Goal: Task Accomplishment & Management: Use online tool/utility

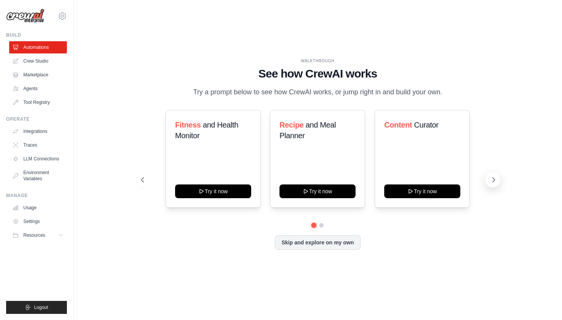
click at [490, 178] on icon at bounding box center [494, 180] width 8 height 8
click at [41, 57] on link "Crew Studio" at bounding box center [39, 61] width 58 height 12
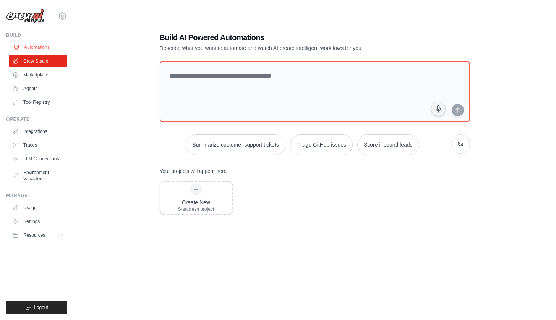
click at [45, 49] on link "Automations" at bounding box center [39, 47] width 58 height 12
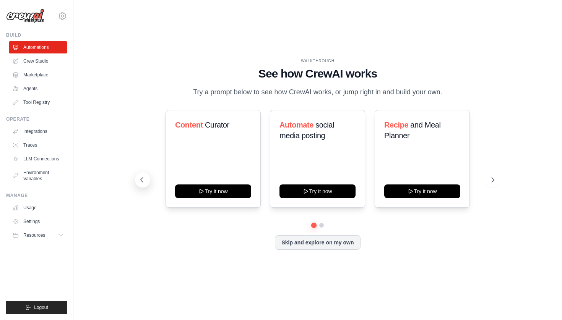
click at [145, 181] on icon at bounding box center [142, 180] width 8 height 8
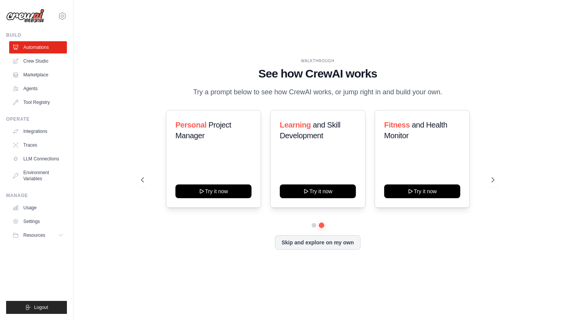
click at [216, 217] on div "Content Curator Try it now Automate social media posting Try it now Recipe and …" at bounding box center [317, 166] width 353 height 113
click at [214, 192] on button "Try it now" at bounding box center [213, 191] width 76 height 14
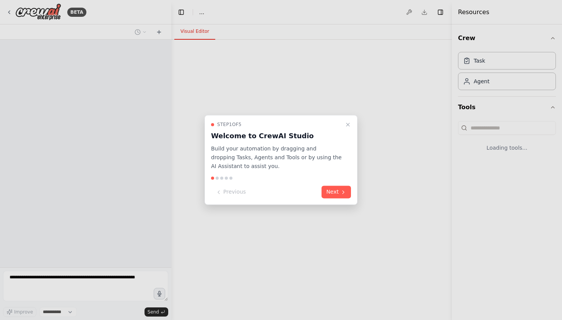
select select "****"
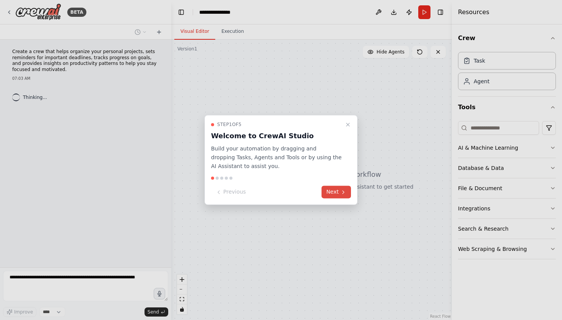
click at [341, 192] on icon at bounding box center [343, 192] width 6 height 6
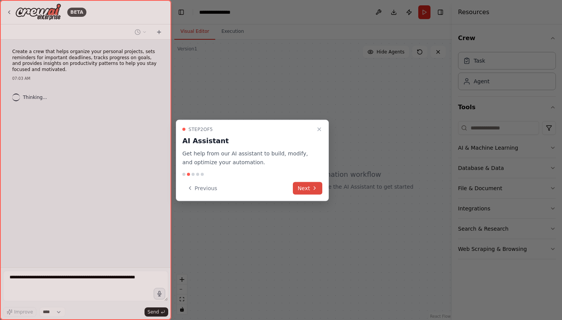
click at [311, 190] on button "Next" at bounding box center [307, 188] width 29 height 13
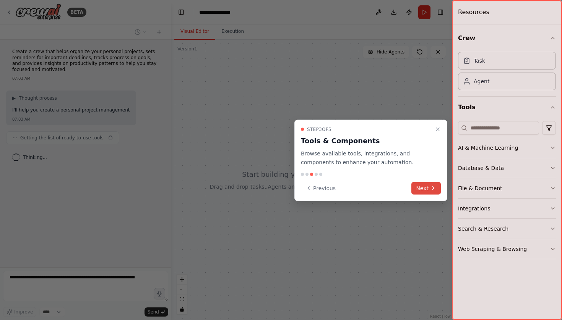
click at [422, 185] on button "Next" at bounding box center [425, 188] width 29 height 13
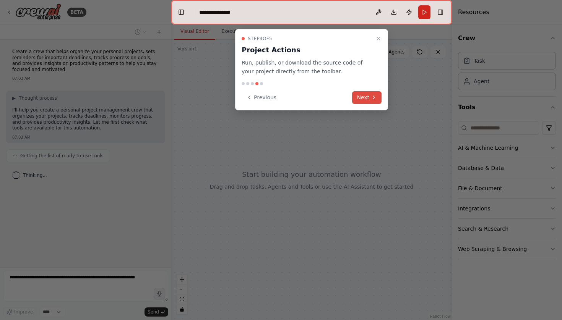
click at [371, 98] on icon at bounding box center [374, 97] width 6 height 6
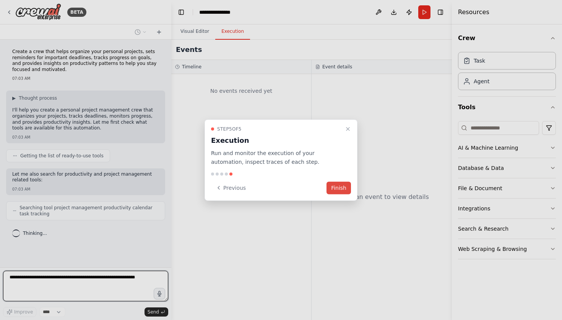
click at [337, 191] on button "Finish" at bounding box center [338, 188] width 24 height 13
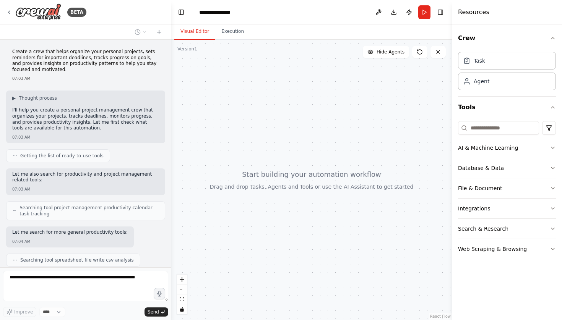
click at [134, 156] on div "Getting the list of ready-to-use tools" at bounding box center [85, 155] width 159 height 13
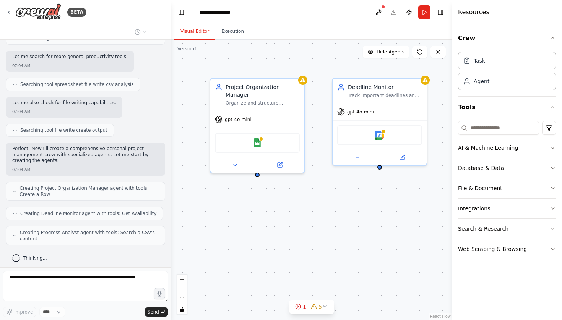
scroll to position [201, 0]
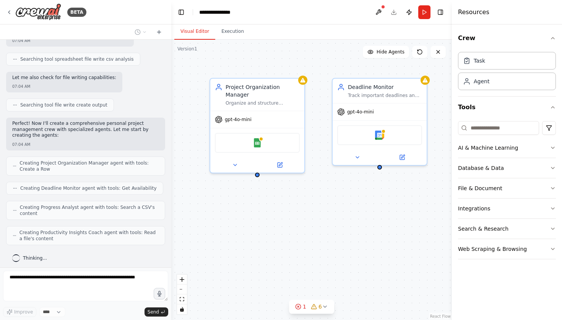
click at [136, 220] on div "Create a crew that helps organize your personal projects, sets reminders for im…" at bounding box center [85, 154] width 171 height 228
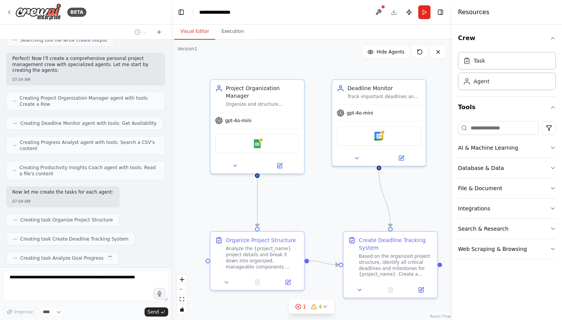
scroll to position [285, 0]
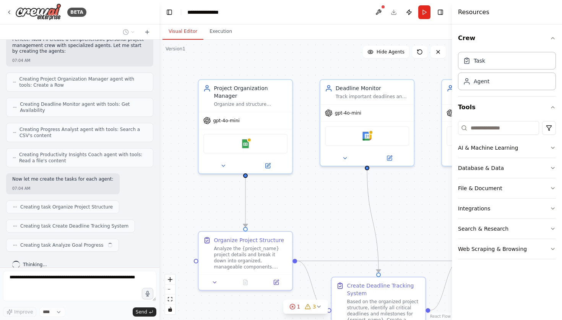
drag, startPoint x: 168, startPoint y: 172, endPoint x: 159, endPoint y: 68, distance: 104.7
click at [159, 68] on div "BETA Create a crew that helps organize your personal projects, sets reminders f…" at bounding box center [281, 160] width 562 height 320
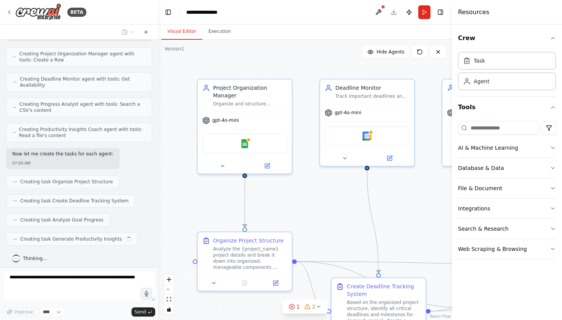
scroll to position [304, 0]
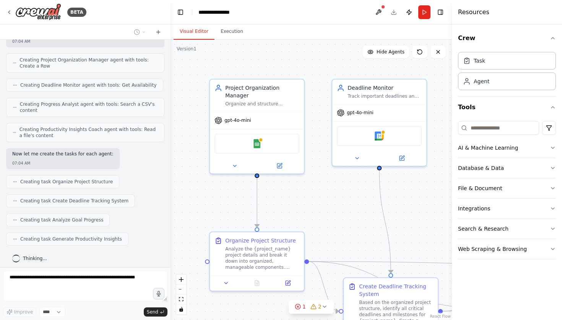
drag, startPoint x: 158, startPoint y: 185, endPoint x: 171, endPoint y: 185, distance: 12.2
click at [171, 185] on div "BETA Create a crew that helps organize your personal projects, sets reminders f…" at bounding box center [281, 160] width 562 height 320
click at [205, 209] on div ".deletable-edge-delete-btn { width: 20px; height: 20px; border: 0px solid #ffff…" at bounding box center [311, 180] width 281 height 281
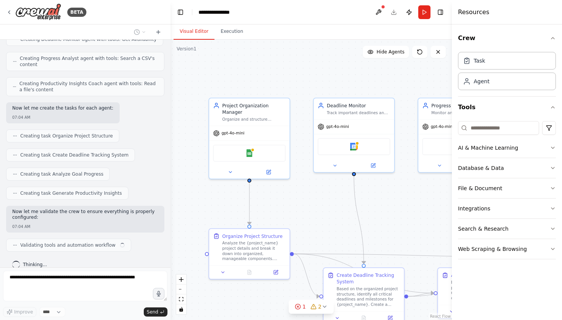
scroll to position [356, 0]
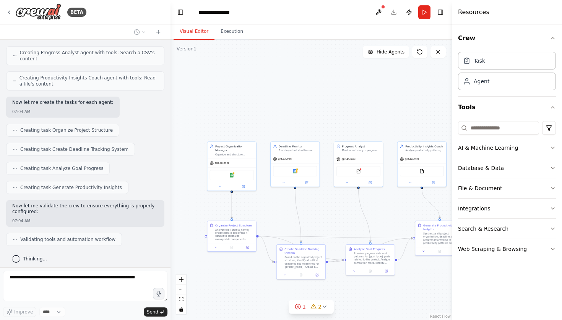
click at [318, 124] on div ".deletable-edge-delete-btn { width: 20px; height: 20px; border: 0px solid #ffff…" at bounding box center [311, 180] width 281 height 281
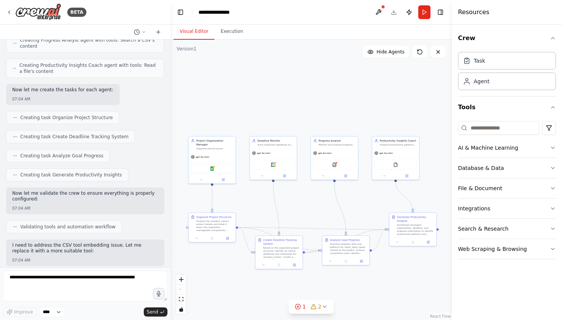
scroll to position [434, 0]
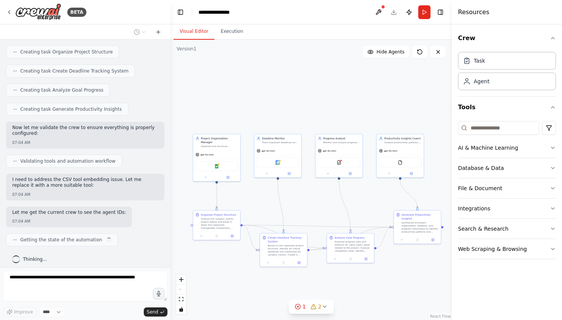
drag, startPoint x: 398, startPoint y: 118, endPoint x: 380, endPoint y: 108, distance: 20.7
click at [380, 108] on div ".deletable-edge-delete-btn { width: 20px; height: 20px; border: 0px solid #ffff…" at bounding box center [311, 180] width 281 height 281
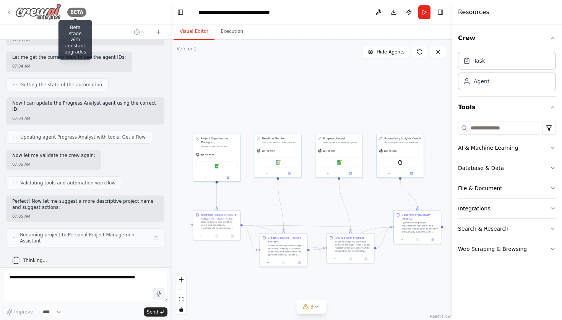
scroll to position [583, 0]
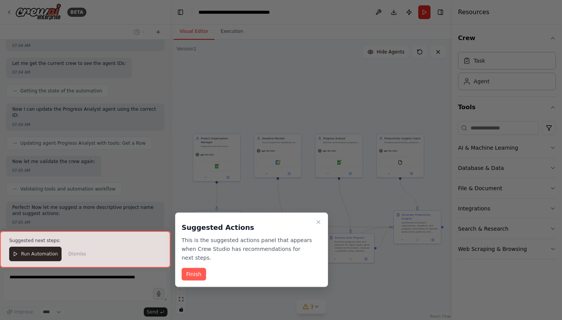
click at [195, 266] on div "Suggested Actions This is the suggested actions panel that appears when Crew St…" at bounding box center [251, 250] width 153 height 75
click at [195, 270] on button "Finish" at bounding box center [194, 274] width 24 height 13
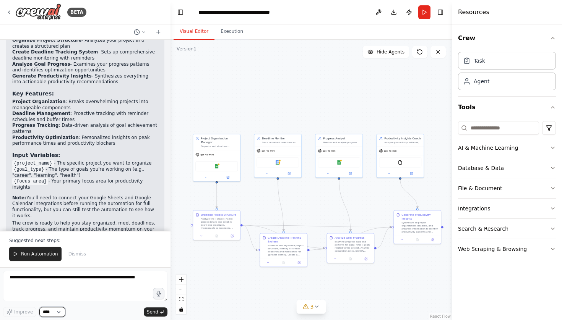
scroll to position [916, 0]
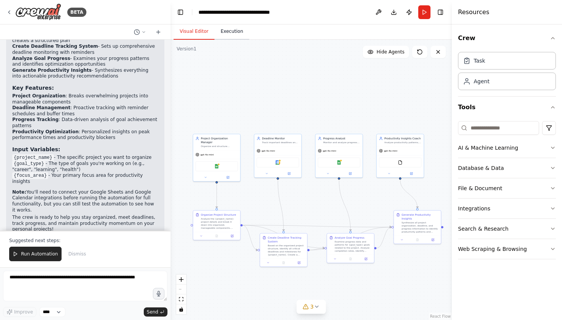
click at [229, 32] on button "Execution" at bounding box center [231, 32] width 35 height 16
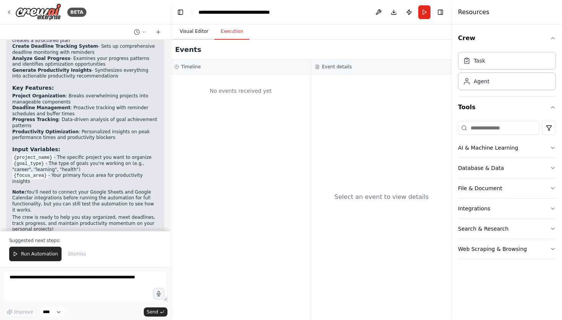
click at [205, 31] on button "Visual Editor" at bounding box center [194, 32] width 41 height 16
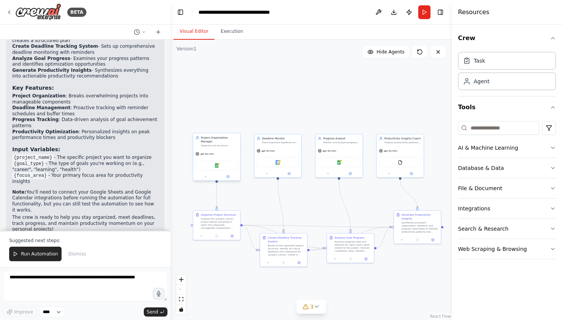
click at [215, 161] on div "Google Sheets" at bounding box center [216, 166] width 42 height 10
click at [229, 177] on icon at bounding box center [228, 176] width 2 height 2
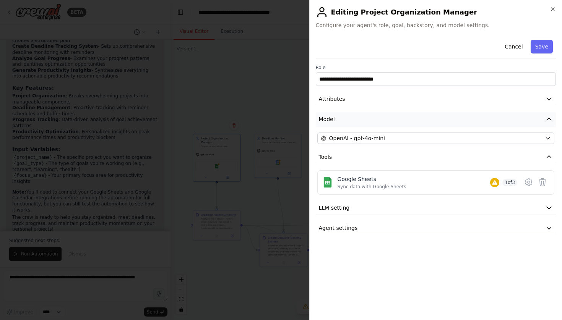
click at [343, 121] on button "Model" at bounding box center [436, 119] width 240 height 14
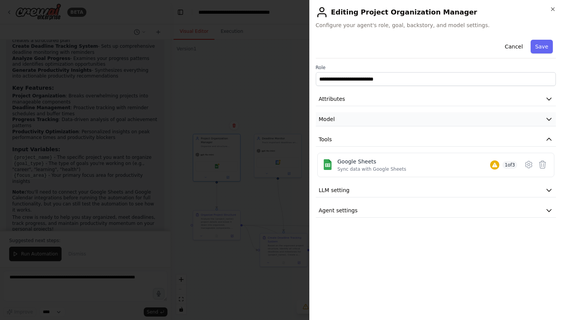
click at [342, 117] on button "Model" at bounding box center [436, 119] width 240 height 14
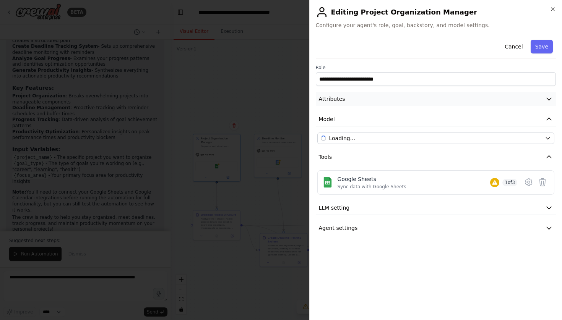
click at [343, 100] on span "Attributes" at bounding box center [332, 99] width 26 height 8
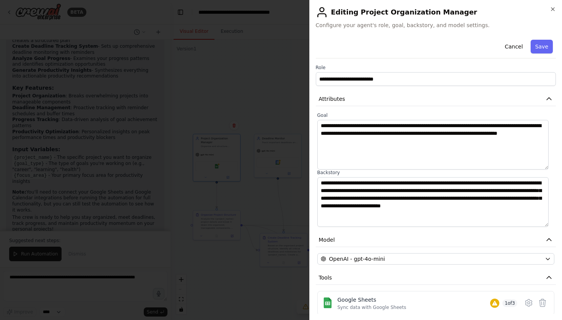
scroll to position [48, 0]
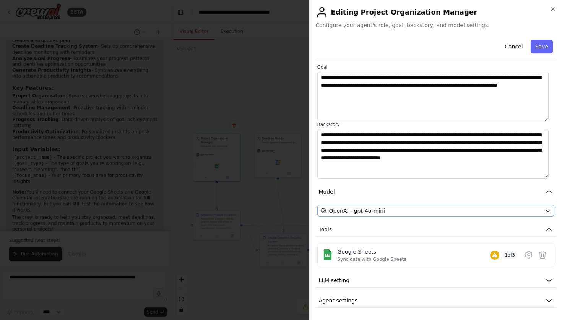
click at [379, 214] on span "OpenAI - gpt-4o-mini" at bounding box center [357, 211] width 56 height 8
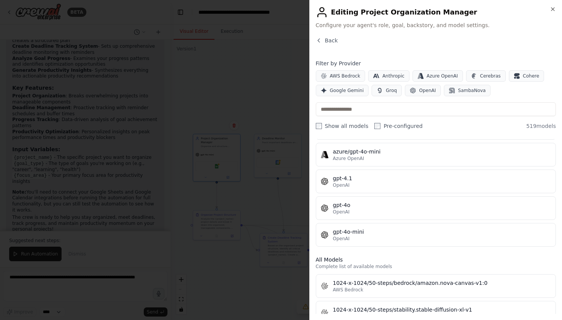
scroll to position [0, 0]
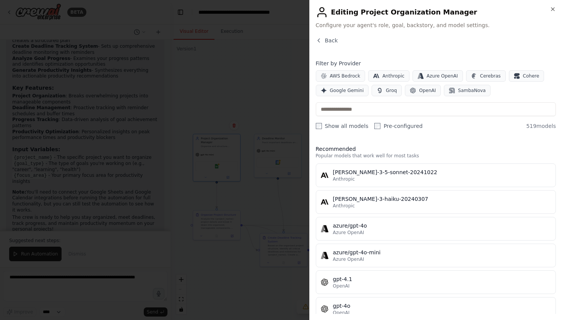
click at [556, 10] on div "Close Editing Project Organization Manager Configure your agent's role, goal, b…" at bounding box center [435, 160] width 253 height 320
click at [552, 8] on icon "button" at bounding box center [553, 9] width 6 height 6
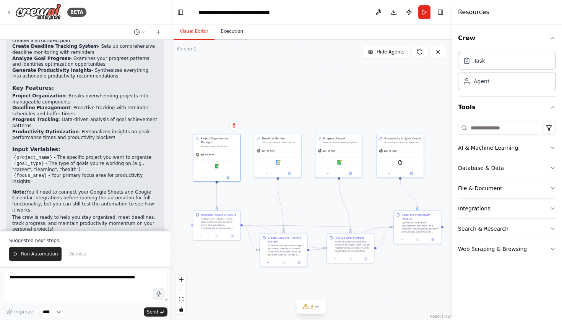
click at [220, 31] on button "Execution" at bounding box center [231, 32] width 35 height 16
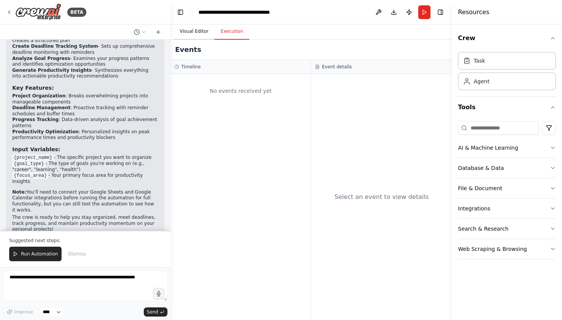
click at [205, 31] on button "Visual Editor" at bounding box center [194, 32] width 41 height 16
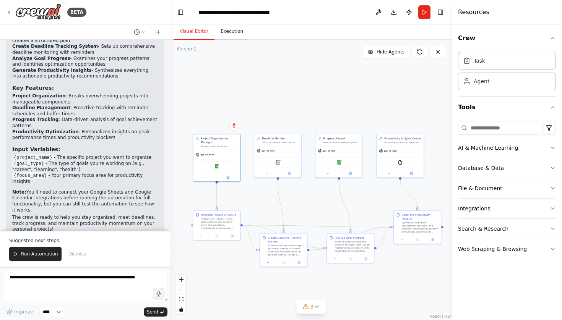
click at [224, 29] on button "Execution" at bounding box center [231, 32] width 35 height 16
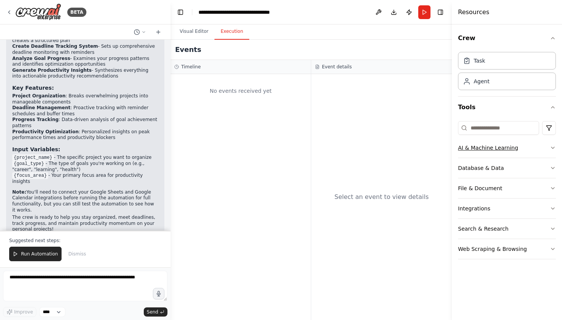
click at [551, 148] on icon "button" at bounding box center [553, 148] width 6 height 6
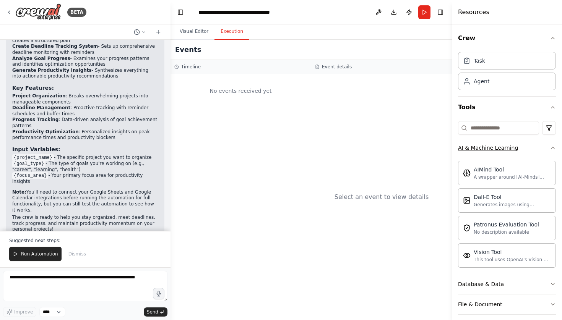
click at [551, 148] on div "Crew Task Agent Tools AI & Machine Learning AIMind Tool A wrapper around [AI-Mi…" at bounding box center [507, 172] width 110 height 296
click at [543, 148] on button "AI & Machine Learning" at bounding box center [507, 148] width 98 height 20
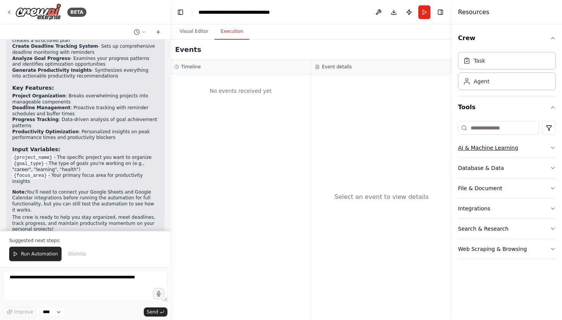
click at [543, 148] on button "AI & Machine Learning" at bounding box center [507, 148] width 98 height 20
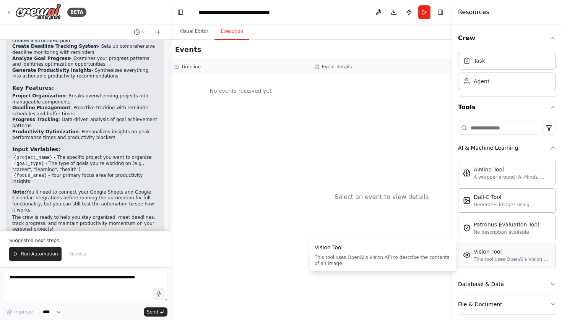
click at [511, 261] on div "This tool uses OpenAI's Vision API to describe the contents of an image." at bounding box center [512, 260] width 77 height 6
click at [511, 255] on div "Vision Tool" at bounding box center [512, 252] width 77 height 8
click at [551, 148] on icon "button" at bounding box center [552, 148] width 3 height 2
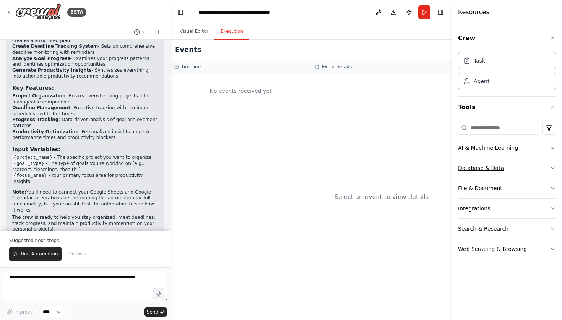
click at [541, 170] on button "Database & Data" at bounding box center [507, 168] width 98 height 20
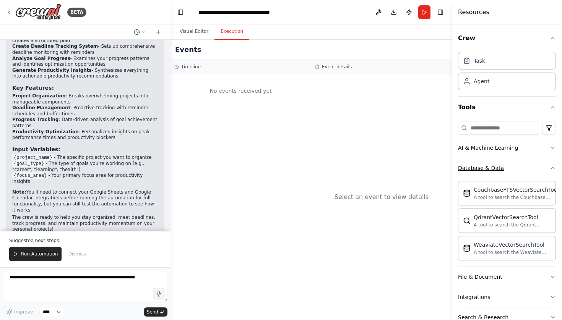
click at [550, 169] on icon "button" at bounding box center [553, 168] width 6 height 6
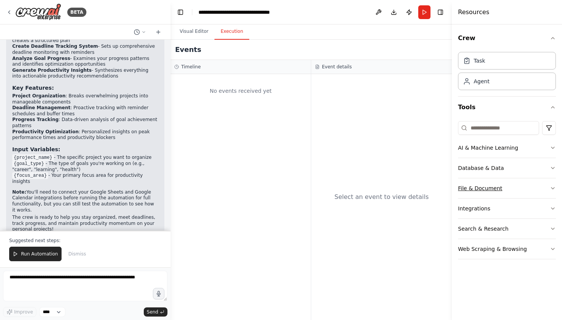
click at [547, 189] on button "File & Document" at bounding box center [507, 189] width 98 height 20
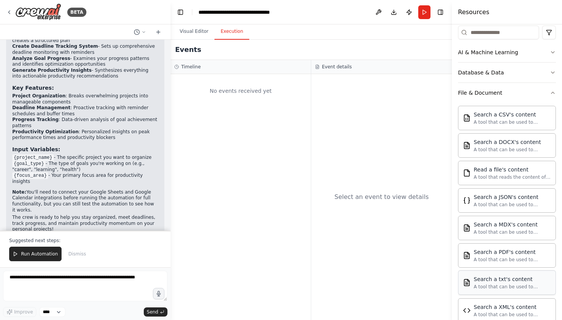
scroll to position [47, 0]
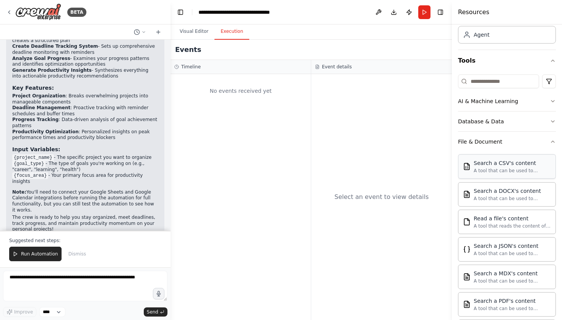
click at [523, 169] on div "A tool that can be used to semantic search a query from a CSV's content." at bounding box center [512, 171] width 77 height 6
click at [502, 166] on div "Search a CSV's content" at bounding box center [512, 163] width 77 height 8
click at [503, 168] on div "A tool that can be used to semantic search a query from a CSV's content." at bounding box center [512, 171] width 77 height 6
click at [550, 143] on icon "button" at bounding box center [553, 142] width 6 height 6
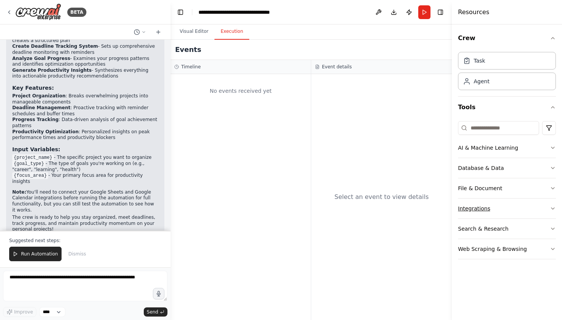
click at [529, 210] on button "Integrations" at bounding box center [507, 209] width 98 height 20
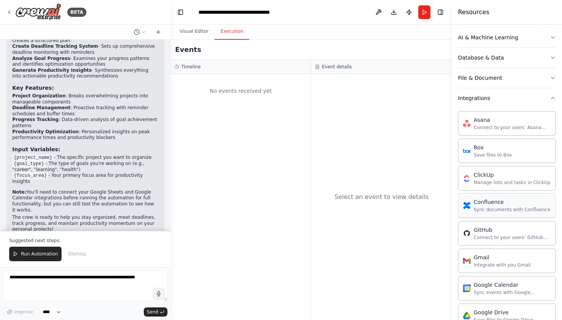
scroll to position [166, 0]
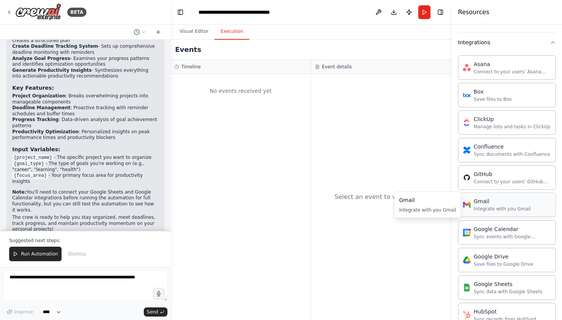
click at [531, 199] on div "Gmail Integrate with you Gmail" at bounding box center [507, 205] width 98 height 24
click at [471, 205] on div "Gmail Integrate with you Gmail" at bounding box center [497, 205] width 68 height 15
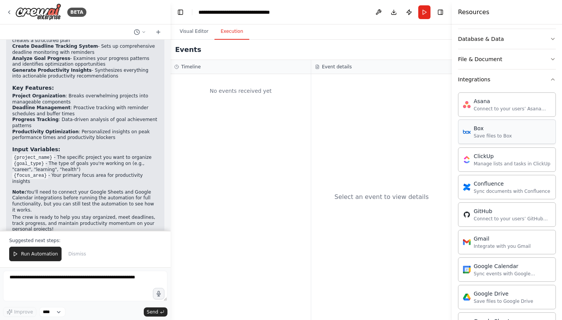
scroll to position [41, 0]
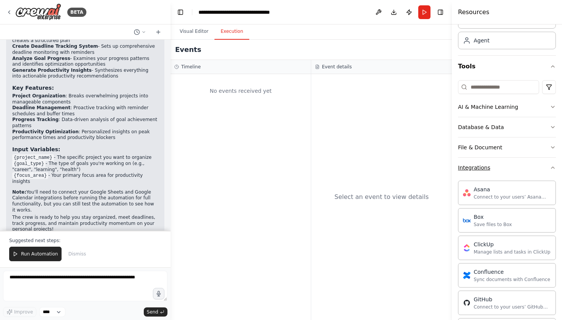
click at [550, 169] on icon "button" at bounding box center [553, 168] width 6 height 6
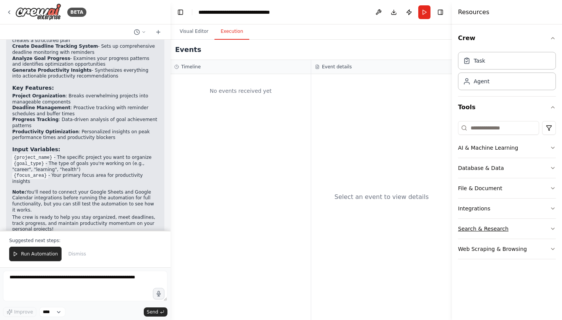
click at [498, 230] on div "Search & Research" at bounding box center [483, 229] width 50 height 8
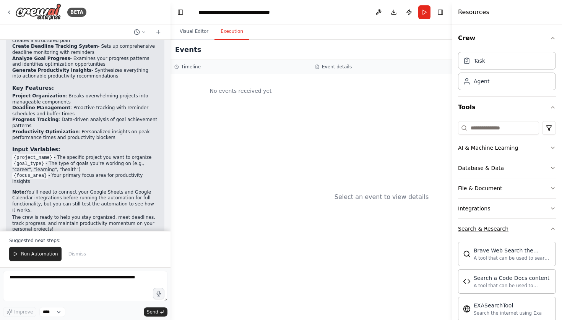
scroll to position [2, 0]
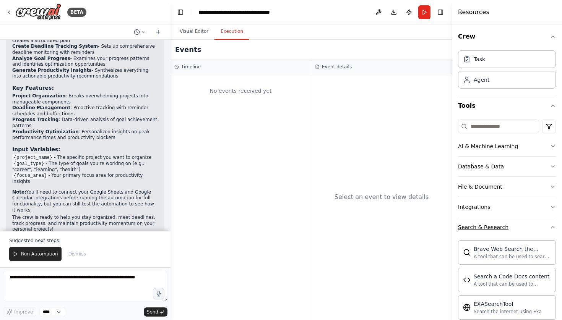
click at [541, 221] on button "Search & Research" at bounding box center [507, 228] width 98 height 20
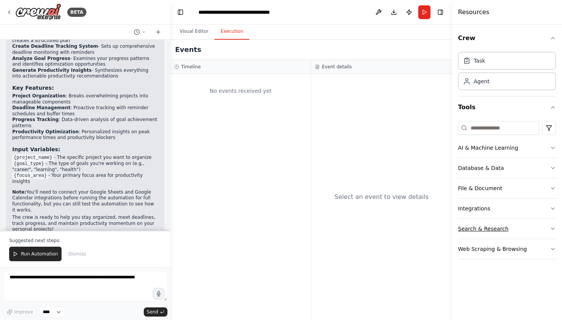
scroll to position [0, 0]
click at [543, 244] on button "Web Scraping & Browsing" at bounding box center [507, 249] width 98 height 20
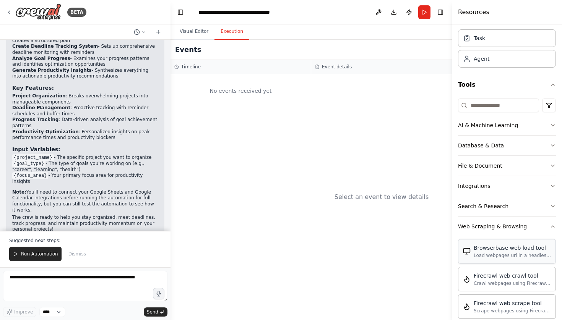
scroll to position [24, 0]
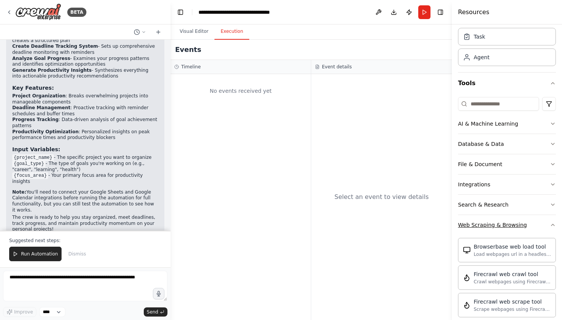
click at [544, 227] on button "Web Scraping & Browsing" at bounding box center [507, 225] width 98 height 20
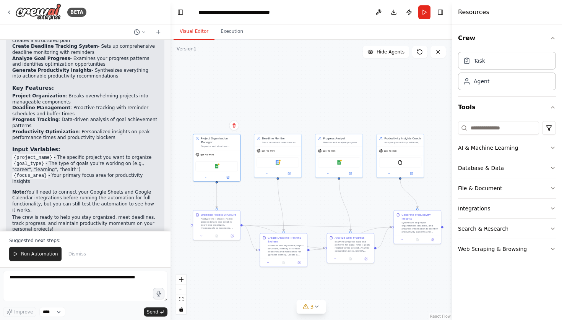
click at [199, 24] on button "Visual Editor" at bounding box center [194, 32] width 41 height 16
click at [241, 31] on button "Execution" at bounding box center [231, 32] width 35 height 16
click at [201, 31] on button "Visual Editor" at bounding box center [194, 32] width 41 height 16
click at [217, 165] on img at bounding box center [216, 165] width 5 height 5
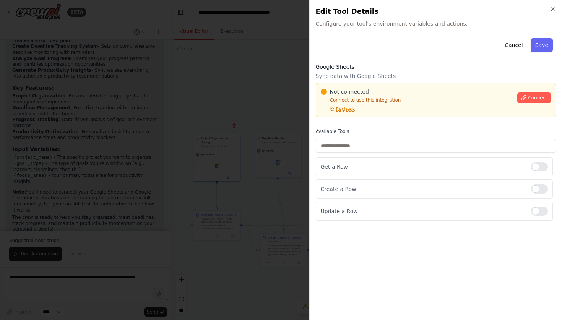
click at [422, 130] on label "Available Tools" at bounding box center [436, 131] width 240 height 6
click at [430, 128] on div "Cancel Save Google Sheets Sync data with Google Sheets Not connected Connect to…" at bounding box center [436, 128] width 240 height 186
click at [428, 156] on div "Available Tools Get a Row Create a Row Update a Row" at bounding box center [436, 174] width 240 height 93
click at [427, 176] on div "Get a Row" at bounding box center [434, 167] width 237 height 19
click at [432, 198] on div "Create a Row" at bounding box center [434, 189] width 237 height 19
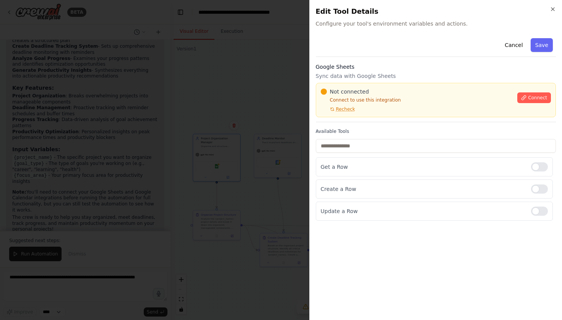
click at [422, 226] on div "Cancel Save Google Sheets Sync data with Google Sheets Not connected Connect to…" at bounding box center [436, 174] width 240 height 279
click at [548, 166] on div "Get a Row" at bounding box center [434, 167] width 237 height 19
click at [544, 166] on div at bounding box center [539, 166] width 17 height 9
click at [538, 167] on div at bounding box center [539, 166] width 17 height 9
click at [539, 212] on div at bounding box center [539, 211] width 17 height 9
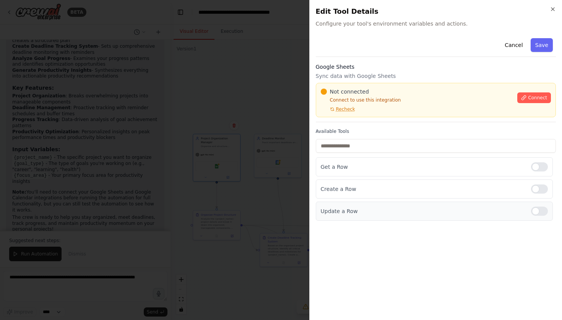
click at [535, 212] on div at bounding box center [539, 211] width 17 height 9
click at [547, 97] on button "Connect" at bounding box center [534, 98] width 34 height 11
click at [534, 98] on span "Connect" at bounding box center [537, 98] width 19 height 6
click at [512, 38] on button "Cancel" at bounding box center [513, 45] width 27 height 14
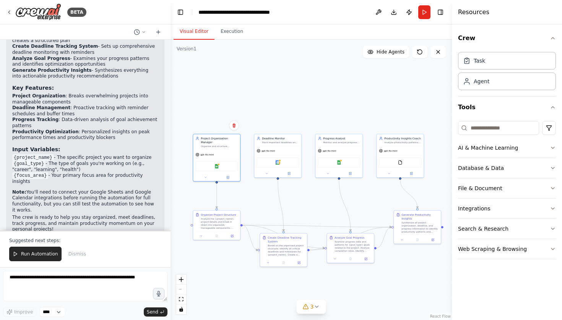
click at [308, 122] on div ".deletable-edge-delete-btn { width: 20px; height: 20px; border: 0px solid #ffff…" at bounding box center [311, 180] width 281 height 281
click at [273, 243] on div "Create Deadline Tracking System" at bounding box center [288, 239] width 37 height 8
click at [277, 243] on div "Create Deadline Tracking System Based on the organized project structure, ident…" at bounding box center [288, 245] width 37 height 21
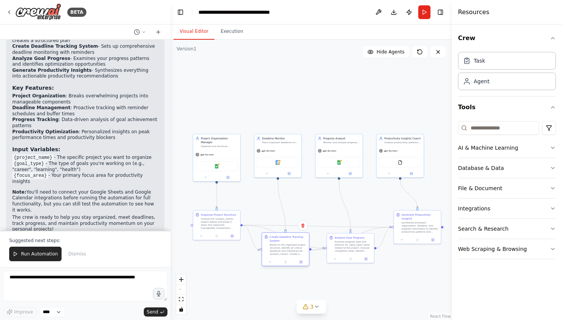
click at [277, 243] on div "Create Deadline Tracking System Based on the organized project structure, ident…" at bounding box center [288, 245] width 37 height 21
click at [345, 244] on div "Examine progress data and patterns for {goal_type} goals related to the project…" at bounding box center [353, 246] width 37 height 12
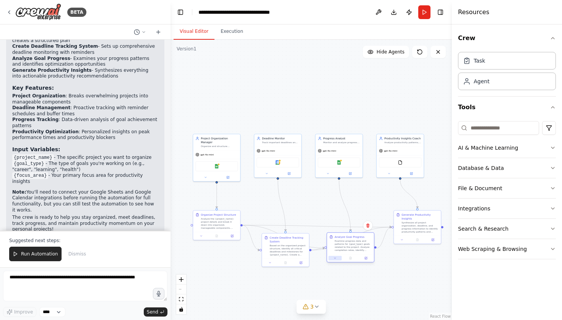
click at [336, 258] on icon at bounding box center [334, 258] width 3 height 3
click at [331, 142] on div "Monitor and analyze progress on {goal_type} goals, track completion rates, iden…" at bounding box center [341, 141] width 37 height 3
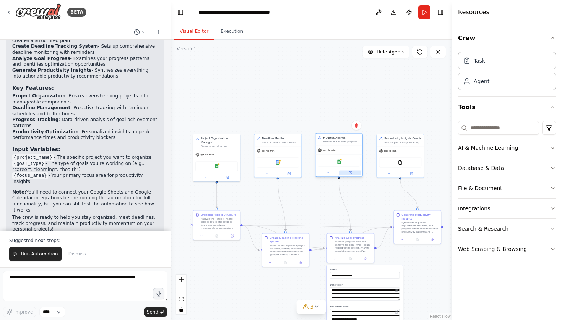
click at [352, 174] on icon at bounding box center [350, 172] width 3 height 3
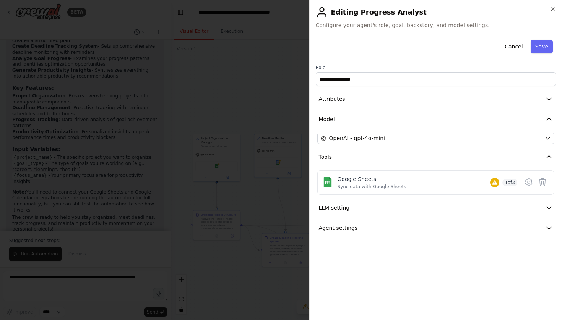
click at [549, 10] on h2 "Editing Progress Analyst" at bounding box center [436, 12] width 240 height 12
click at [552, 10] on icon "button" at bounding box center [553, 9] width 6 height 6
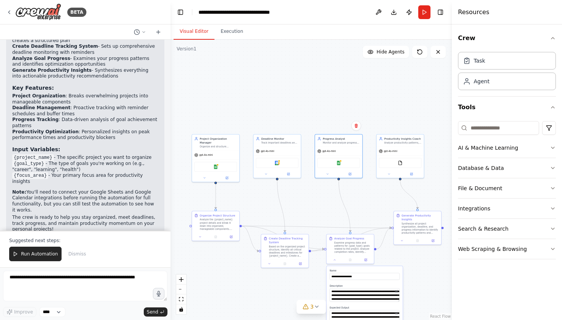
drag, startPoint x: 399, startPoint y: 82, endPoint x: 398, endPoint y: 66, distance: 16.5
click at [399, 83] on div ".deletable-edge-delete-btn { width: 20px; height: 20px; border: 0px solid #ffff…" at bounding box center [311, 180] width 281 height 281
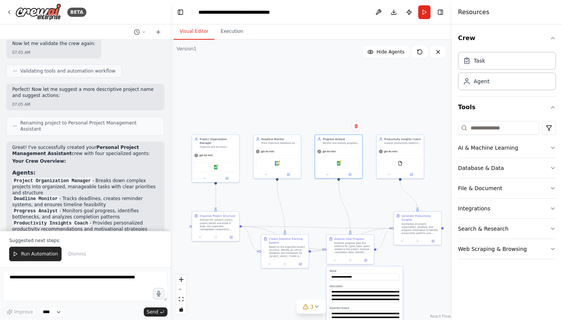
scroll to position [640, 0]
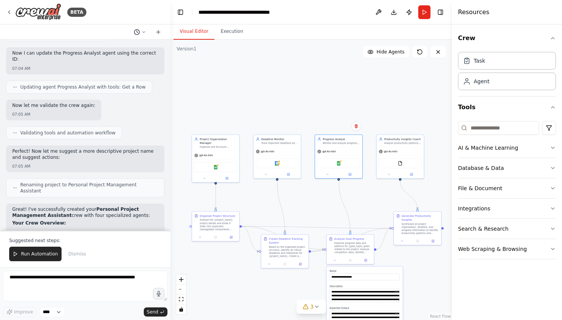
click at [146, 31] on button at bounding box center [140, 32] width 18 height 9
click at [84, 283] on div at bounding box center [85, 160] width 171 height 320
click at [78, 280] on textarea at bounding box center [85, 286] width 164 height 31
click at [158, 32] on icon at bounding box center [158, 31] width 0 height 3
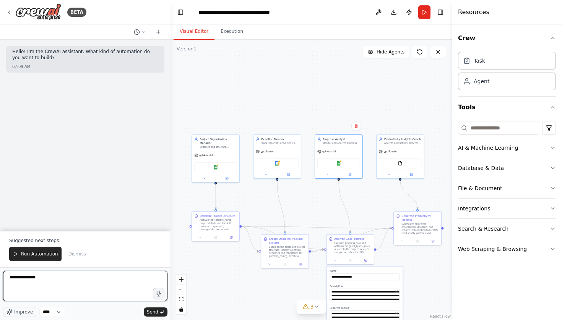
click at [60, 292] on textarea "**********" at bounding box center [85, 286] width 164 height 31
type textarea "*"
type textarea "**********"
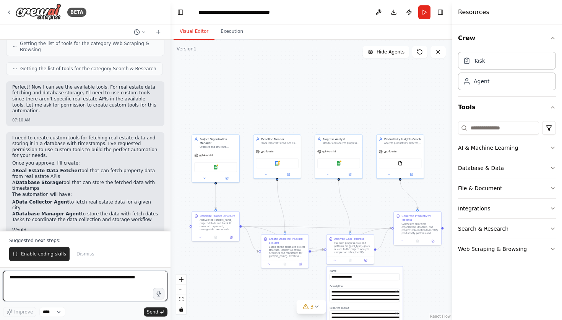
scroll to position [348, 0]
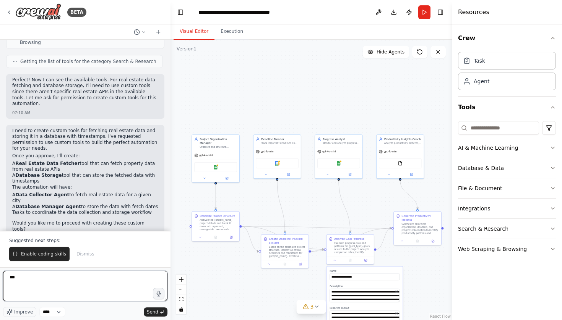
type textarea "****"
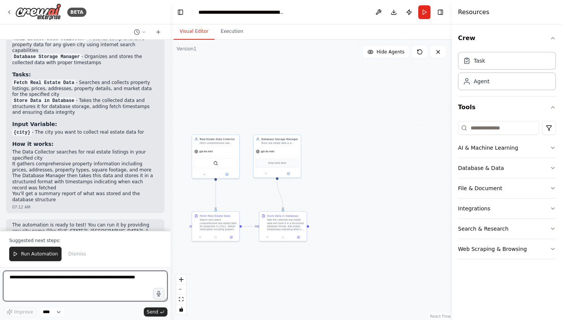
scroll to position [1322, 0]
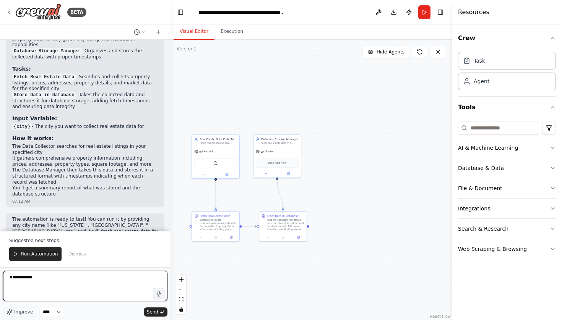
type textarea "**********"
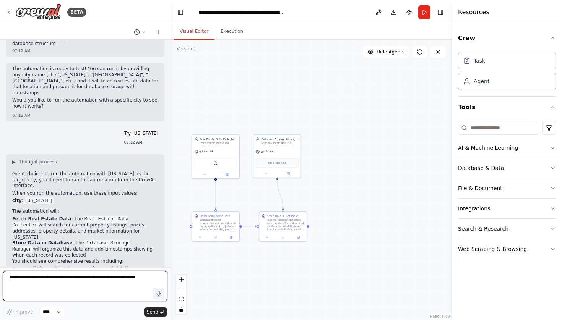
scroll to position [1478, 0]
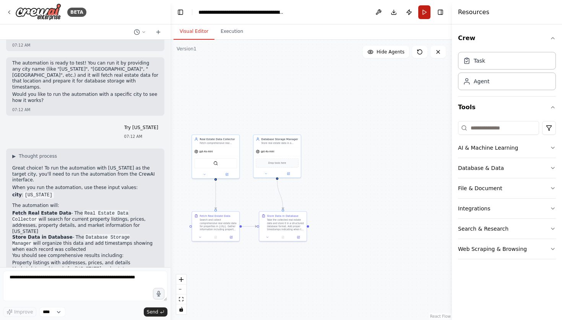
click at [422, 16] on button "Run" at bounding box center [424, 12] width 12 height 14
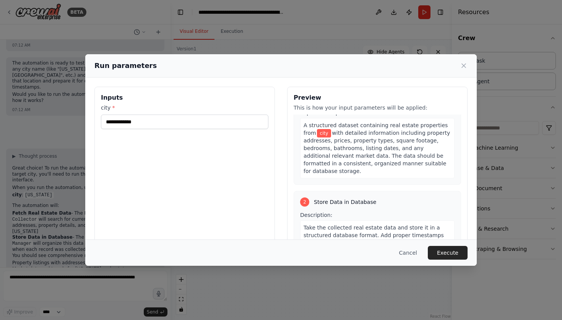
scroll to position [100, 0]
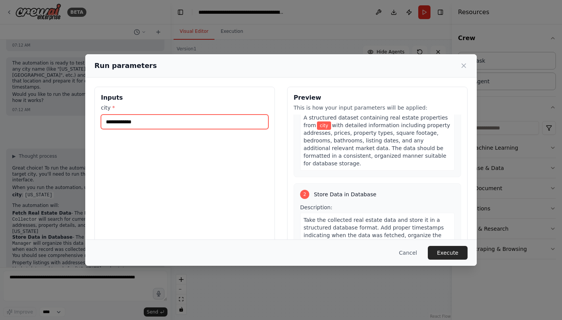
click at [133, 117] on input "city *" at bounding box center [184, 122] width 167 height 15
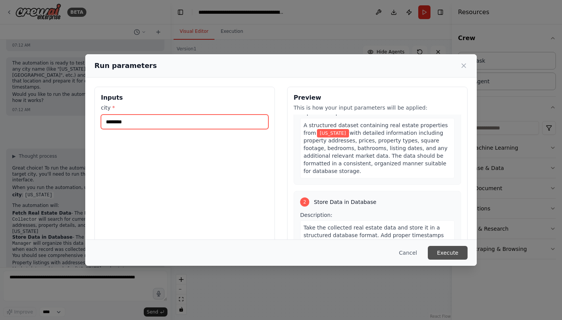
type input "********"
click at [455, 252] on button "Execute" at bounding box center [448, 253] width 40 height 14
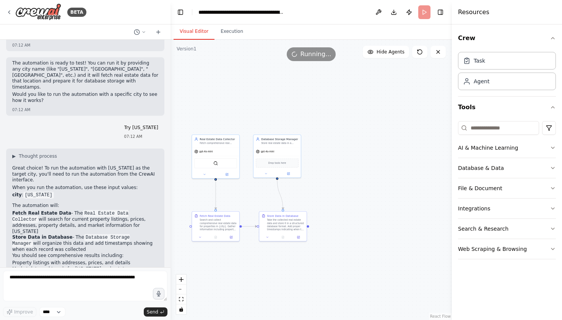
click at [346, 193] on div ".deletable-edge-delete-btn { width: 20px; height: 20px; border: 0px solid #ffff…" at bounding box center [311, 180] width 281 height 281
click at [340, 195] on div ".deletable-edge-delete-btn { width: 20px; height: 20px; border: 0px solid #ffff…" at bounding box center [311, 180] width 281 height 281
click at [329, 192] on div ".deletable-edge-delete-btn { width: 20px; height: 20px; border: 0px solid #ffff…" at bounding box center [311, 180] width 281 height 281
click at [329, 193] on div ".deletable-edge-delete-btn { width: 20px; height: 20px; border: 0px solid #ffff…" at bounding box center [311, 180] width 281 height 281
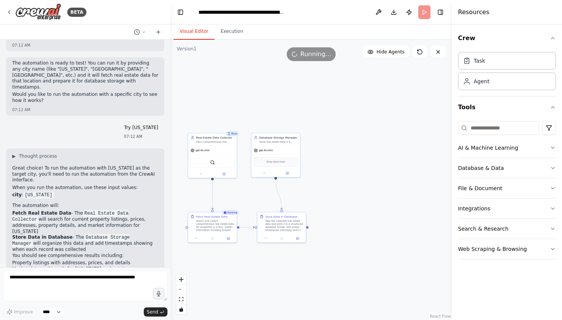
click at [329, 193] on div ".deletable-edge-delete-btn { width: 20px; height: 20px; border: 0px solid #ffff…" at bounding box center [311, 180] width 281 height 281
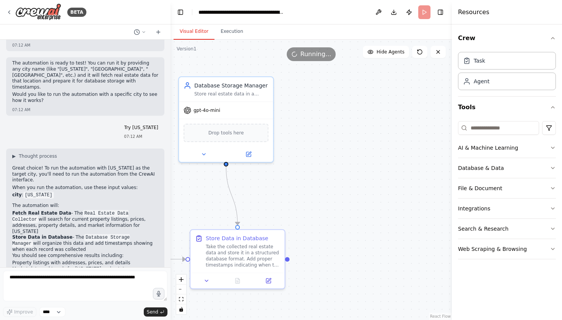
click at [329, 193] on div ".deletable-edge-delete-btn { width: 20px; height: 20px; border: 0px solid #ffff…" at bounding box center [311, 180] width 281 height 281
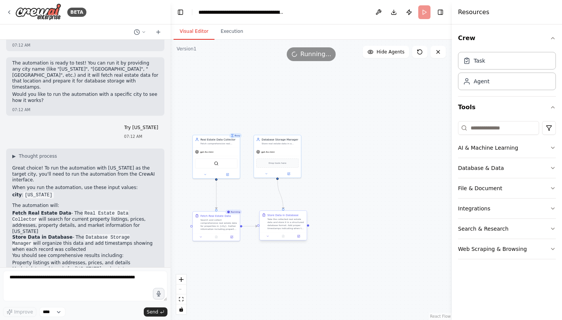
click at [289, 222] on div "Take the collected real estate data and store it in a structured database forma…" at bounding box center [285, 224] width 37 height 12
click at [531, 173] on button "Database & Data" at bounding box center [507, 168] width 98 height 20
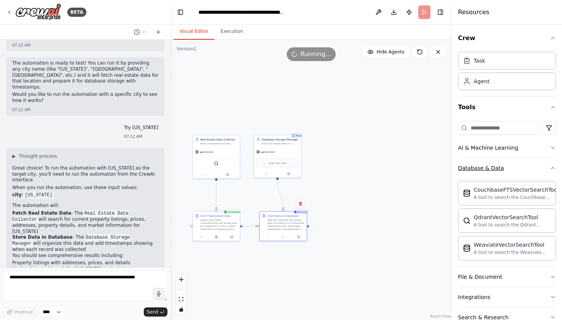
click at [531, 171] on button "Database & Data" at bounding box center [507, 168] width 98 height 20
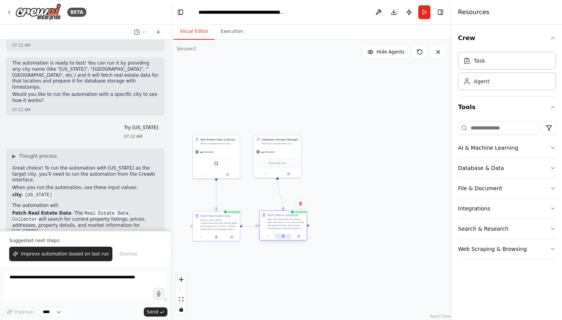
click at [283, 236] on icon at bounding box center [283, 236] width 2 height 3
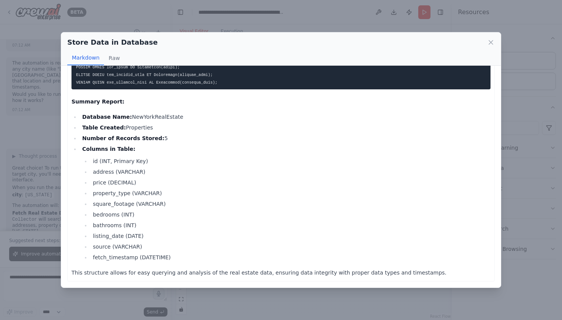
scroll to position [0, 0]
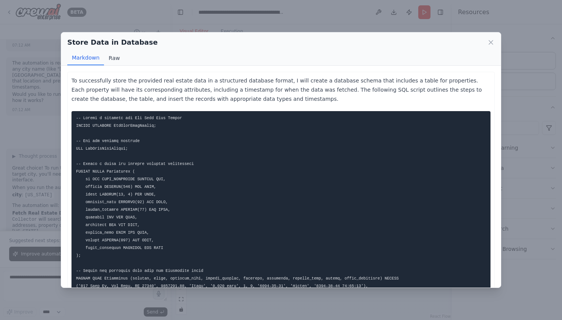
click at [111, 62] on button "Raw" at bounding box center [114, 58] width 20 height 15
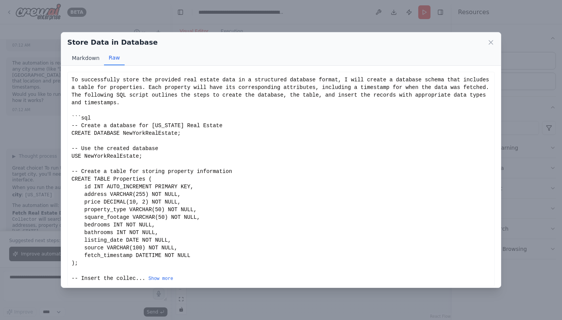
click at [90, 58] on button "Markdown" at bounding box center [85, 58] width 37 height 15
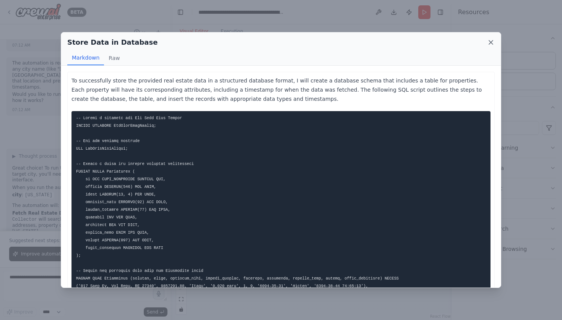
click at [490, 42] on icon at bounding box center [491, 43] width 4 height 4
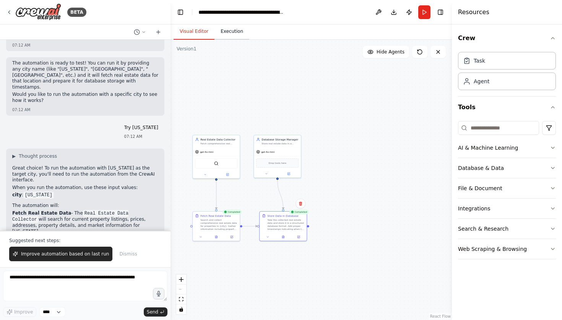
click at [230, 35] on button "Execution" at bounding box center [231, 32] width 35 height 16
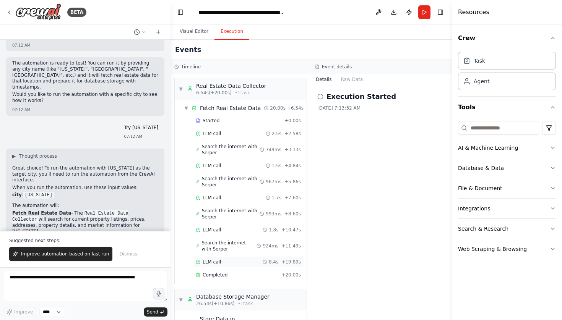
scroll to position [55, 0]
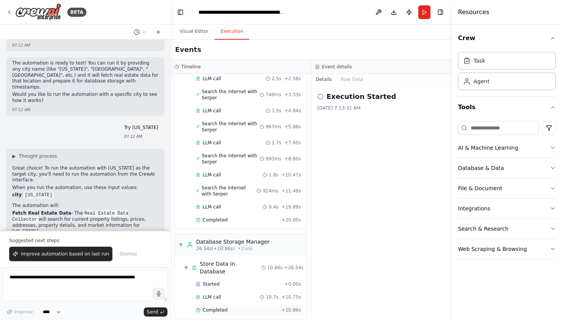
click at [219, 305] on div "Completed + 10.86s" at bounding box center [248, 310] width 110 height 11
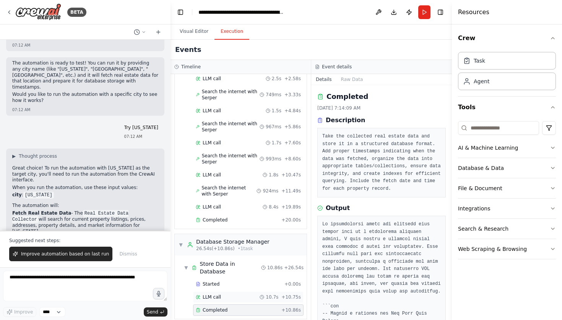
click at [219, 294] on span "LLM call" at bounding box center [212, 297] width 18 height 6
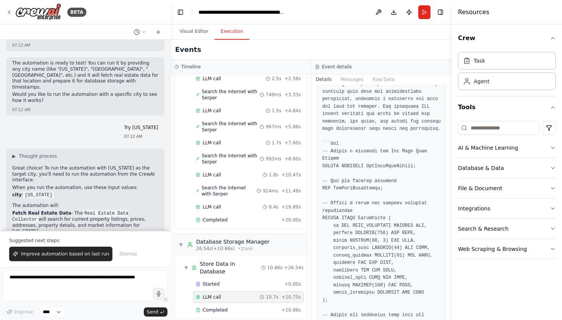
scroll to position [0, 0]
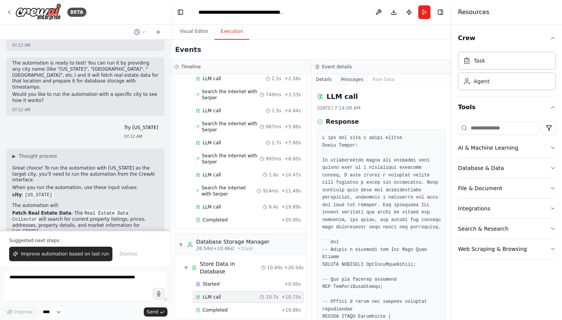
click at [357, 83] on button "Messages" at bounding box center [352, 79] width 32 height 11
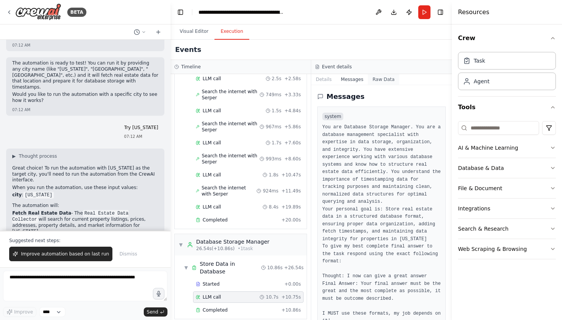
click at [383, 79] on button "Raw Data" at bounding box center [383, 79] width 31 height 11
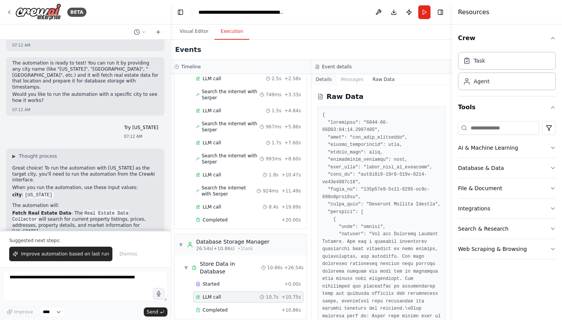
click at [331, 79] on button "Details" at bounding box center [323, 79] width 25 height 11
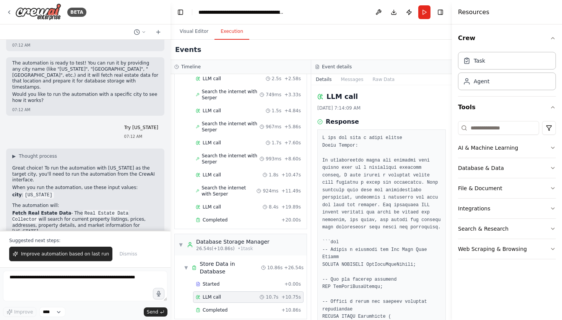
click at [331, 79] on button "Details" at bounding box center [323, 79] width 25 height 11
click at [165, 11] on div "BETA" at bounding box center [85, 12] width 171 height 24
click at [200, 10] on div "**********" at bounding box center [241, 12] width 86 height 8
click at [301, 34] on div "Visual Editor Execution" at bounding box center [311, 31] width 281 height 15
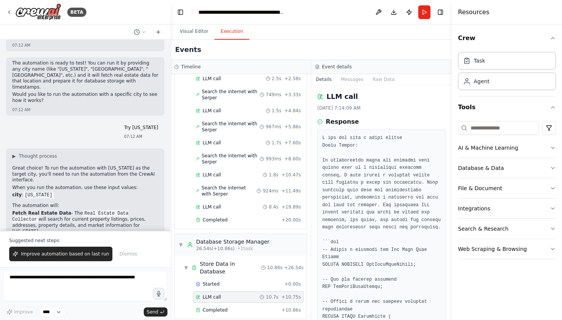
click at [306, 49] on div "Events" at bounding box center [311, 50] width 281 height 20
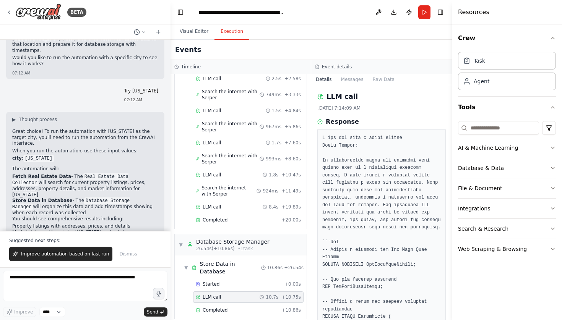
click at [139, 230] on li "Market data and trends for New York real estate" at bounding box center [85, 233] width 146 height 6
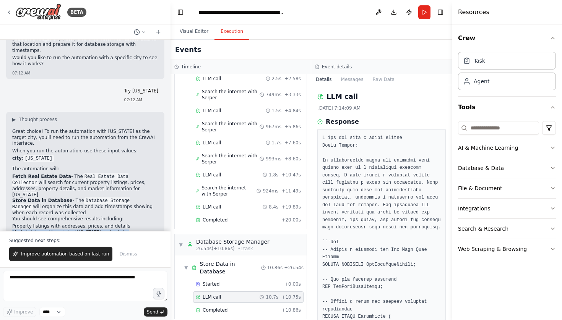
click at [139, 230] on li "Market data and trends for New York real estate" at bounding box center [85, 233] width 146 height 6
click at [136, 236] on li "A structured database format with fetch timestamps" at bounding box center [85, 239] width 146 height 6
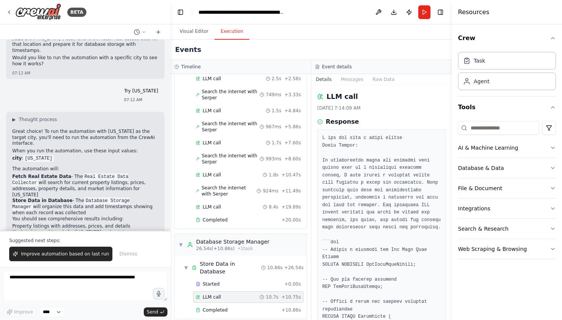
click at [134, 242] on li "A summary report of how many records were stored" at bounding box center [85, 245] width 146 height 6
click at [133, 242] on li "A summary report of how many records were stored" at bounding box center [85, 245] width 146 height 6
click at [135, 216] on p "You should see comprehensive results including:" at bounding box center [85, 219] width 146 height 6
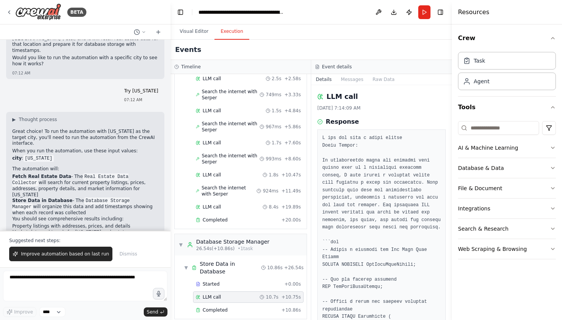
click at [135, 216] on p "You should see comprehensive results including:" at bounding box center [85, 219] width 146 height 6
click at [125, 230] on li "Market data and trends for New York real estate" at bounding box center [85, 233] width 146 height 6
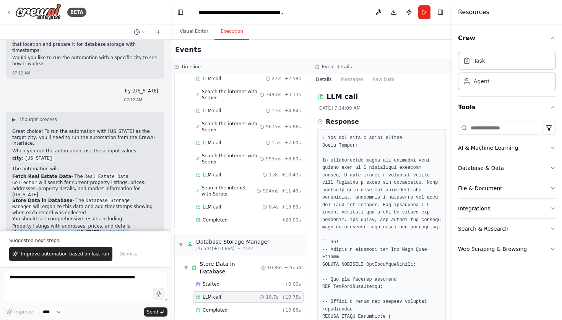
click at [125, 230] on li "Market data and trends for New York real estate" at bounding box center [85, 233] width 146 height 6
click at [122, 230] on li "Market data and trends for New York real estate" at bounding box center [85, 233] width 146 height 6
click at [88, 224] on li "Property listings with addresses, prices, and details" at bounding box center [85, 227] width 146 height 6
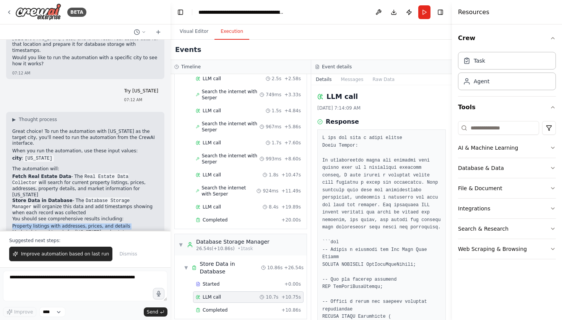
click at [88, 224] on li "Property listings with addresses, prices, and details" at bounding box center [85, 227] width 146 height 6
click at [74, 252] on p "Go ahead and click the "Run" button to start the automation with New York as yo…" at bounding box center [85, 261] width 146 height 18
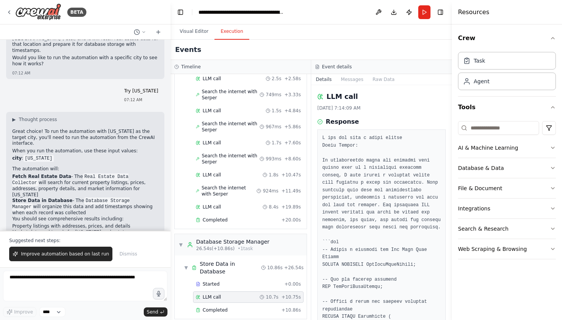
click at [71, 252] on p "Go ahead and click the "Run" button to start the automation with New York as yo…" at bounding box center [85, 261] width 146 height 18
click at [70, 215] on div "▶ Thought process Great choice! To run the automation with New York as the targ…" at bounding box center [85, 197] width 158 height 170
click at [72, 239] on p "Suggested next steps:" at bounding box center [85, 241] width 152 height 6
